Goal: Transaction & Acquisition: Obtain resource

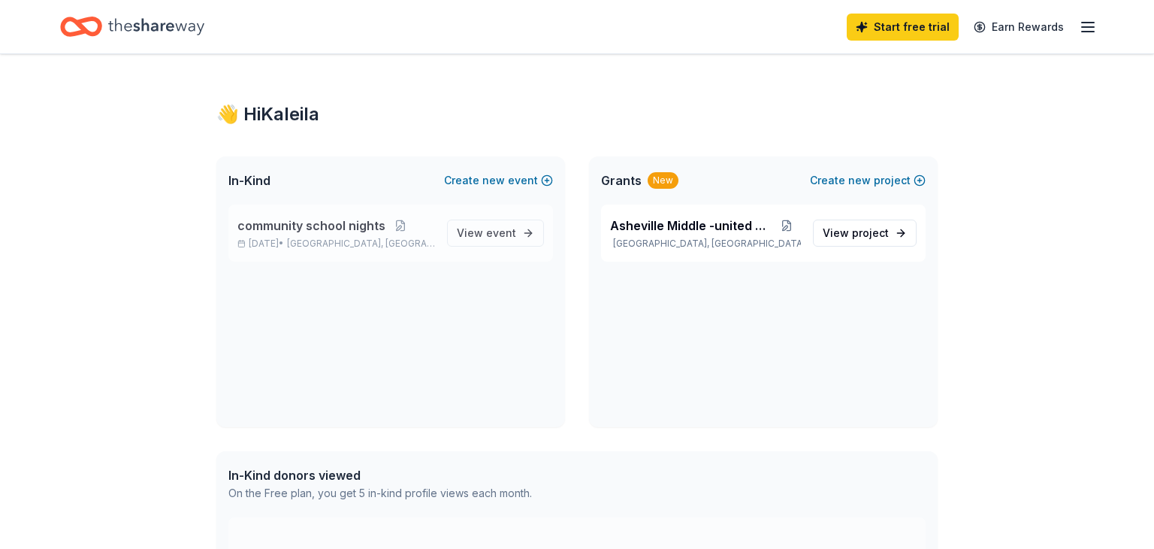
click at [450, 233] on div "community school nights [DATE] • [GEOGRAPHIC_DATA], [GEOGRAPHIC_DATA] View event" at bounding box center [390, 232] width 325 height 57
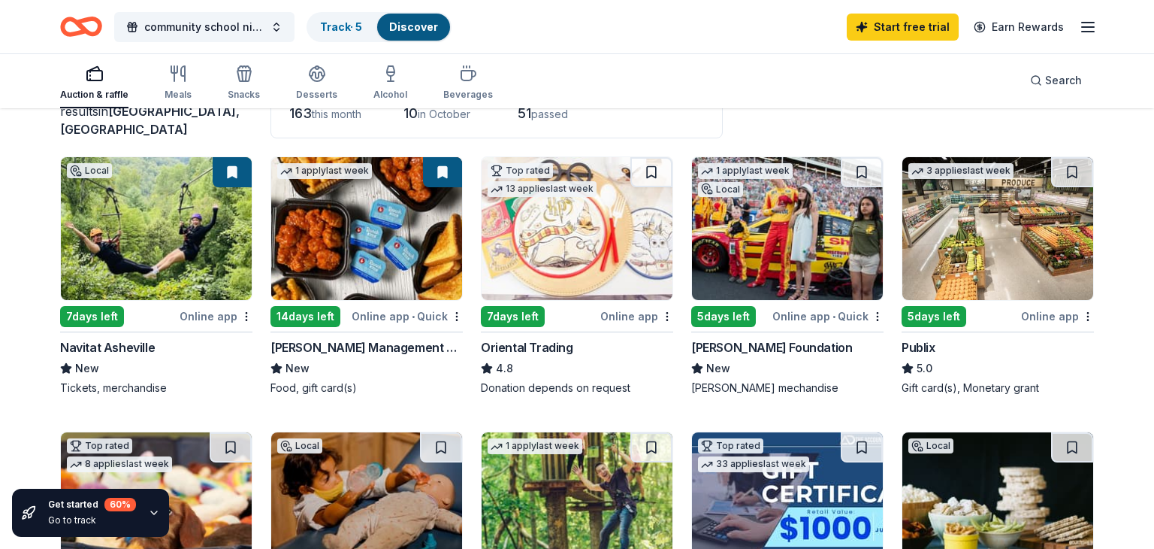
scroll to position [90, 0]
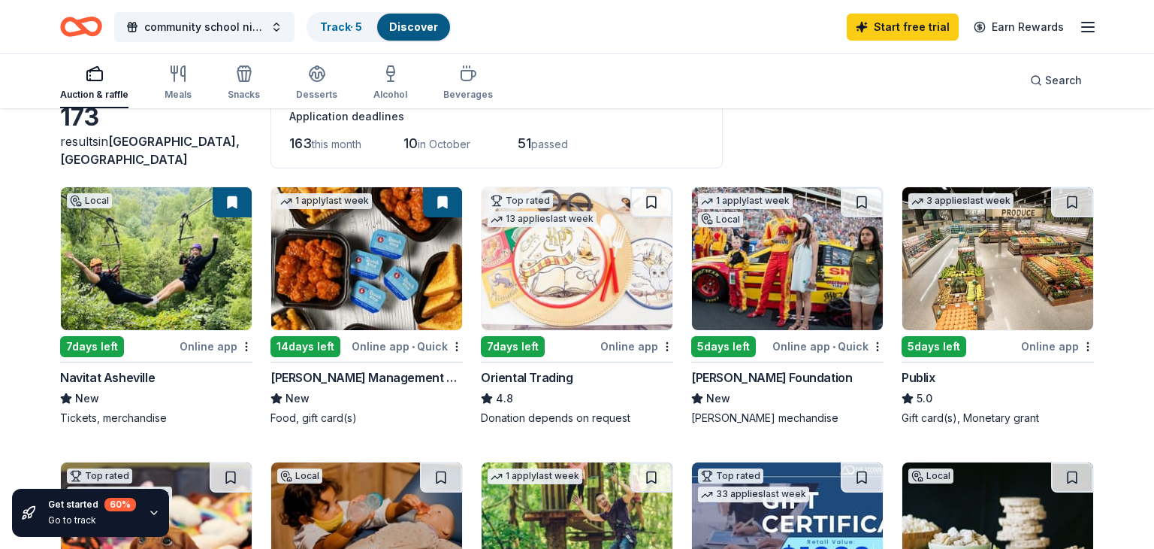
click at [168, 353] on div "7 days left" at bounding box center [118, 346] width 116 height 19
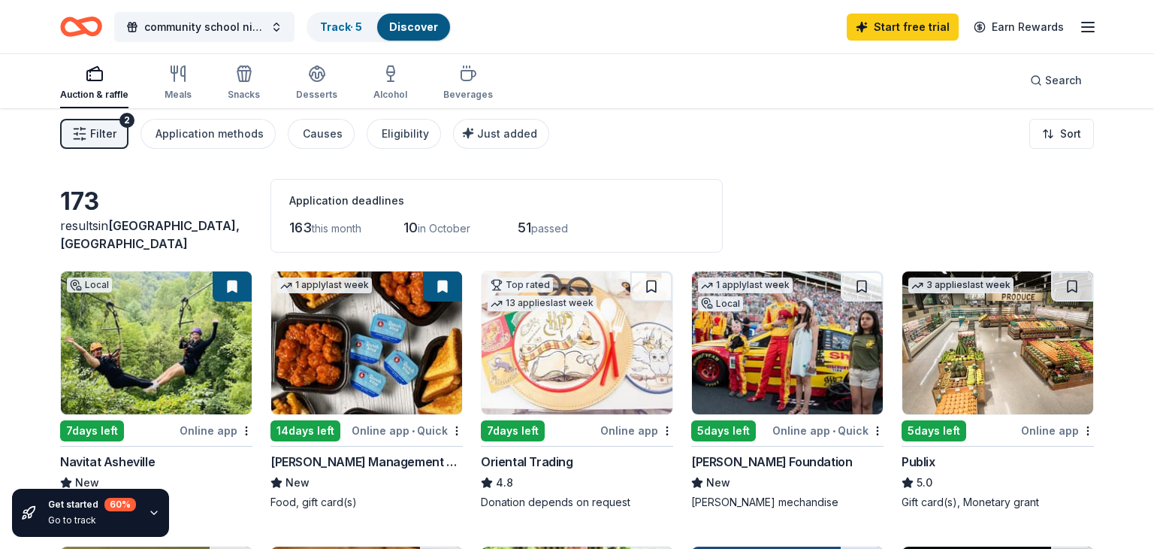
scroll to position [0, 0]
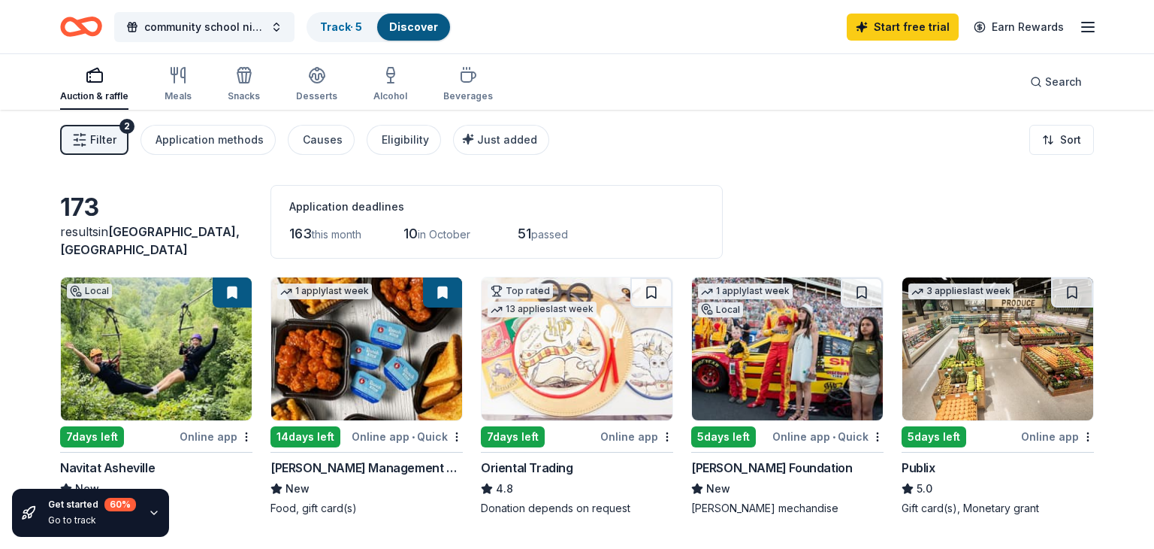
click at [606, 91] on div "Auction & raffle Meals Snacks Desserts Alcohol Beverages Search" at bounding box center [577, 82] width 1034 height 56
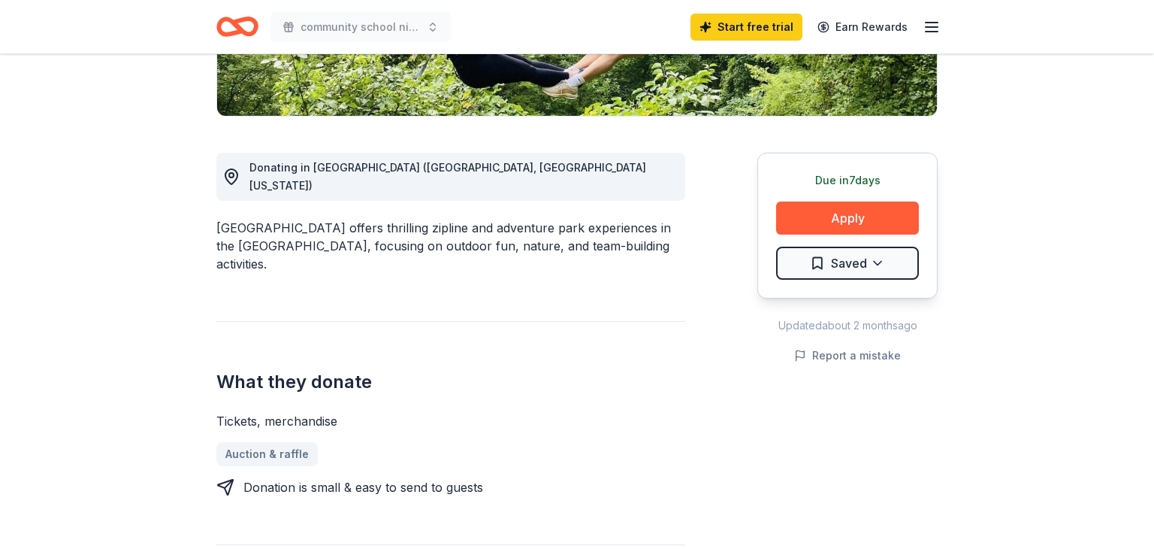
scroll to position [341, 0]
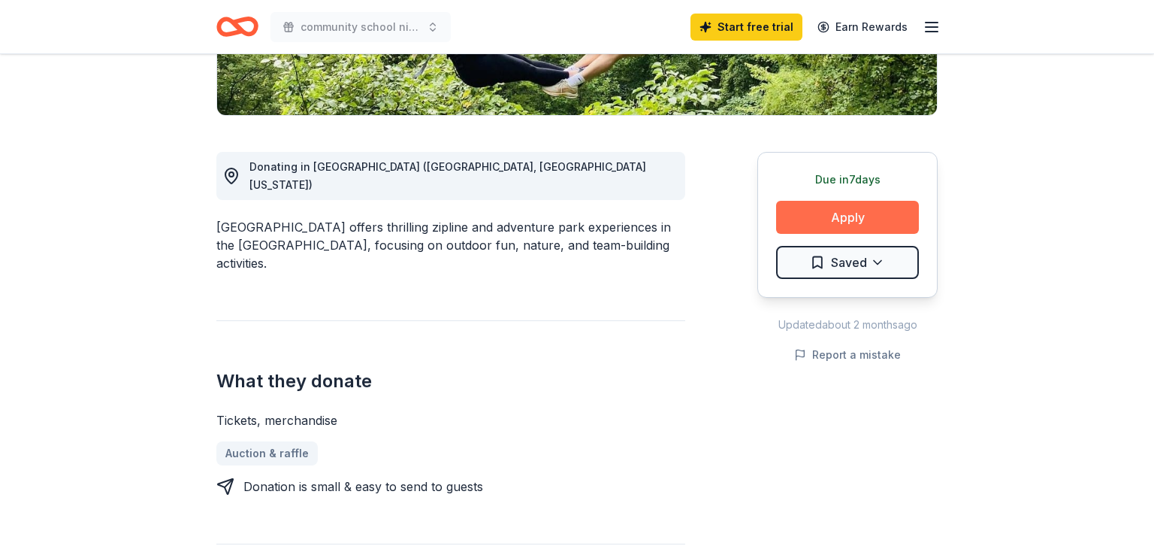
click at [860, 211] on button "Apply" at bounding box center [847, 217] width 143 height 33
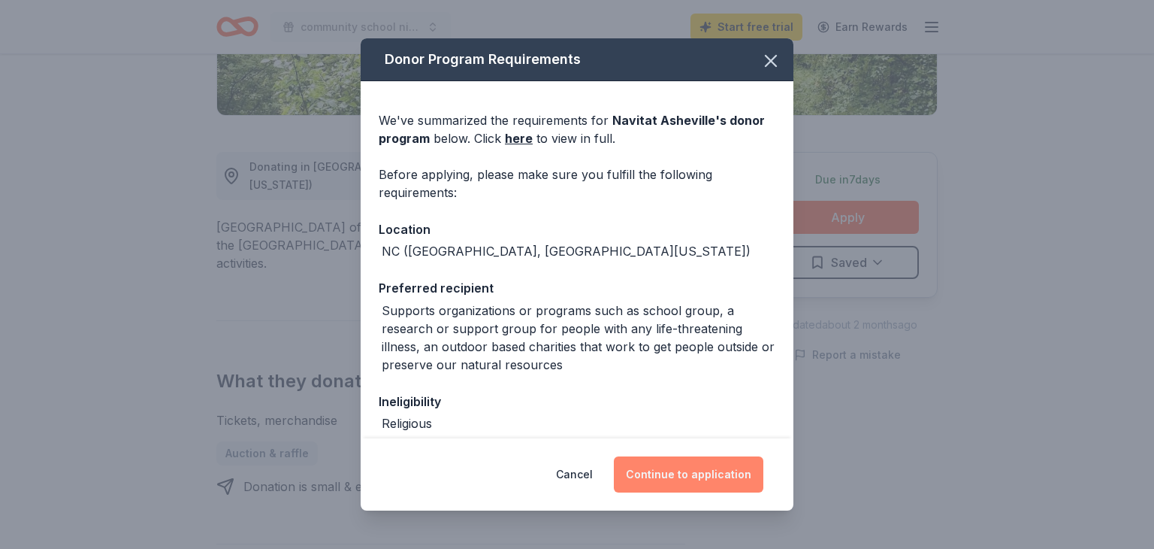
click at [678, 465] on button "Continue to application" at bounding box center [689, 474] width 150 height 36
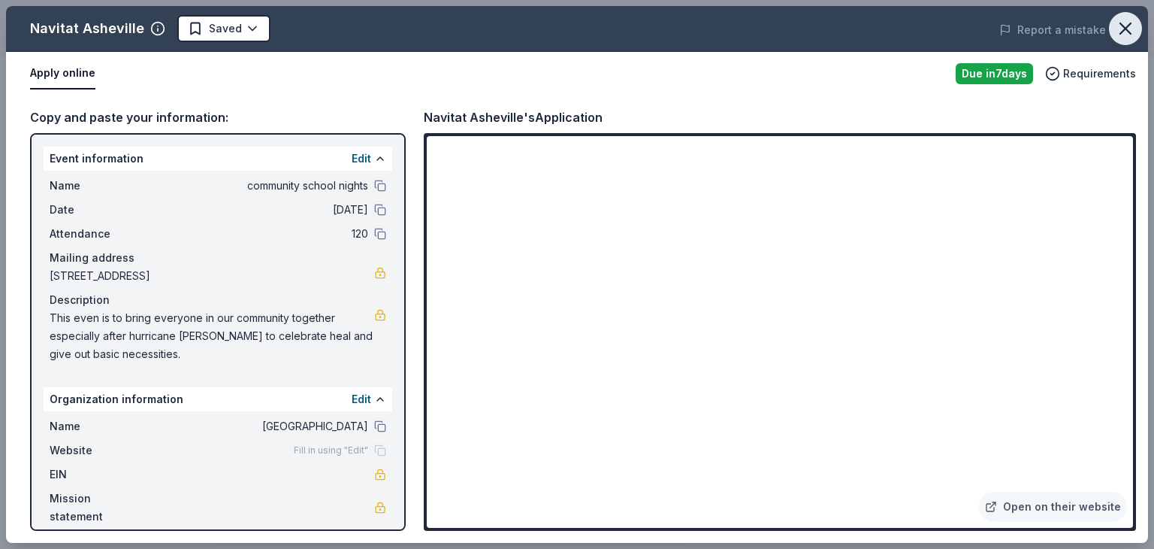
click at [1130, 32] on icon "button" at bounding box center [1126, 28] width 11 height 11
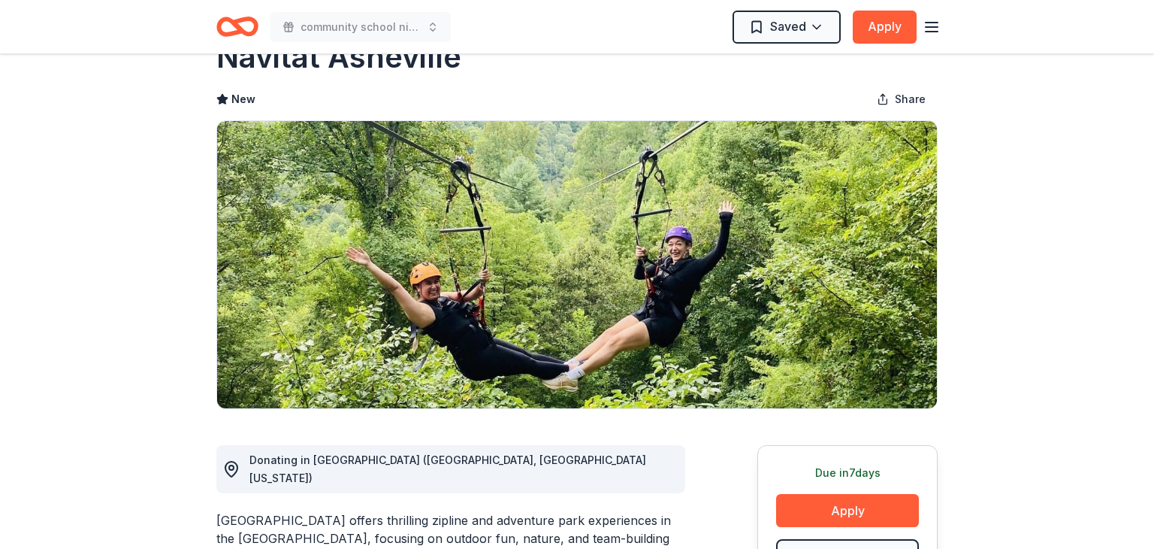
scroll to position [0, 0]
